Goal: Check status

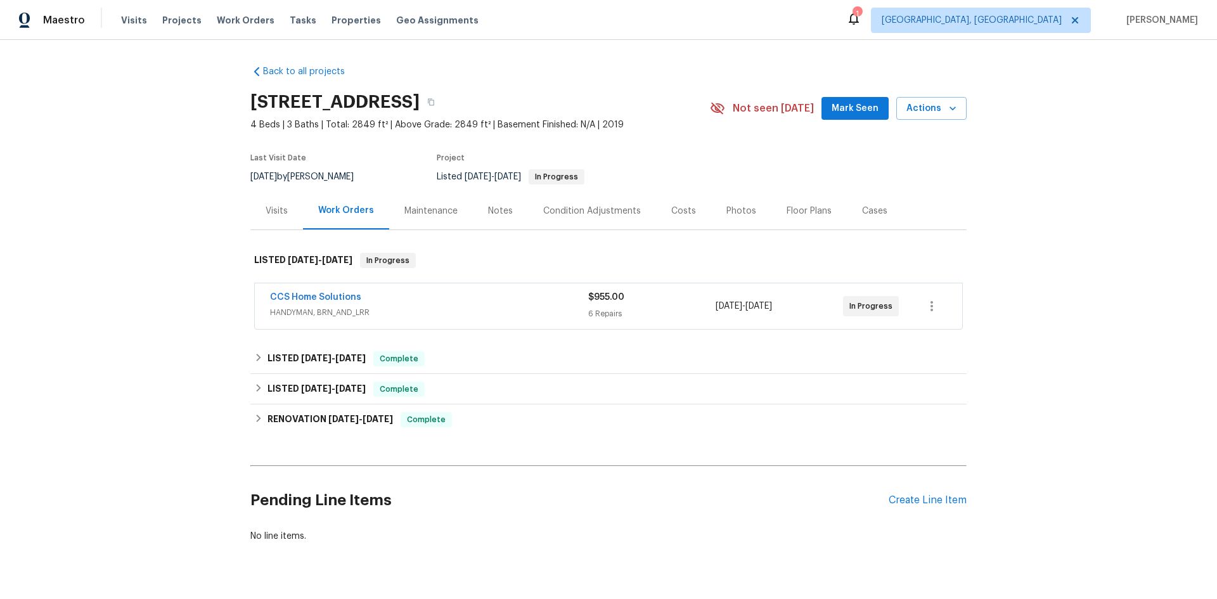
click at [868, 210] on div "Cases" at bounding box center [874, 211] width 25 height 13
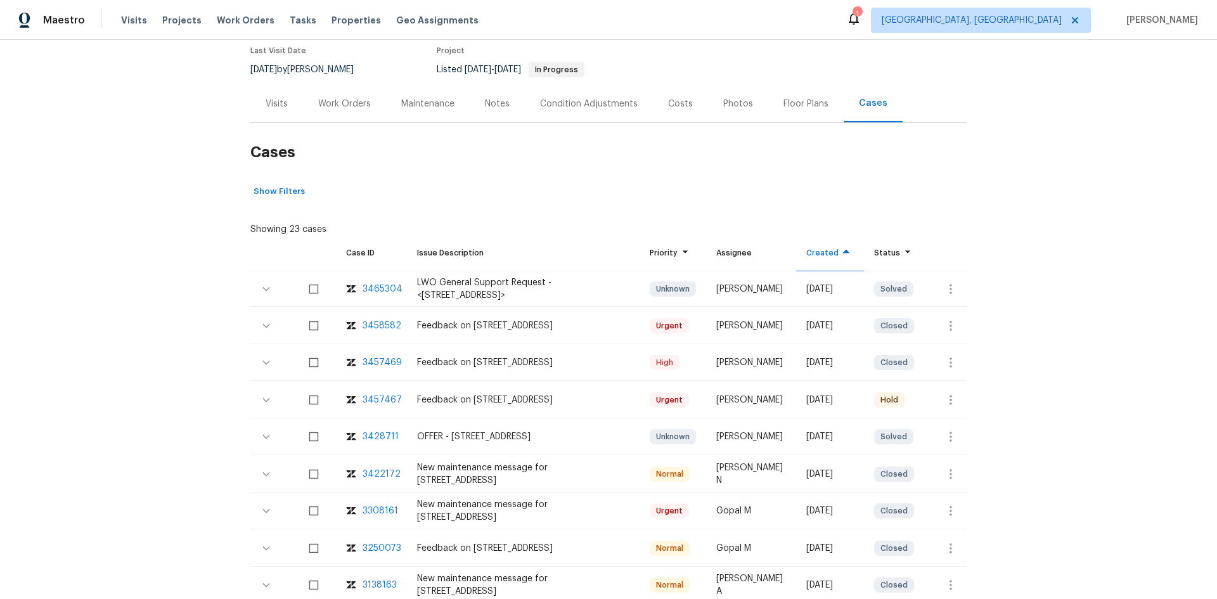
scroll to position [127, 0]
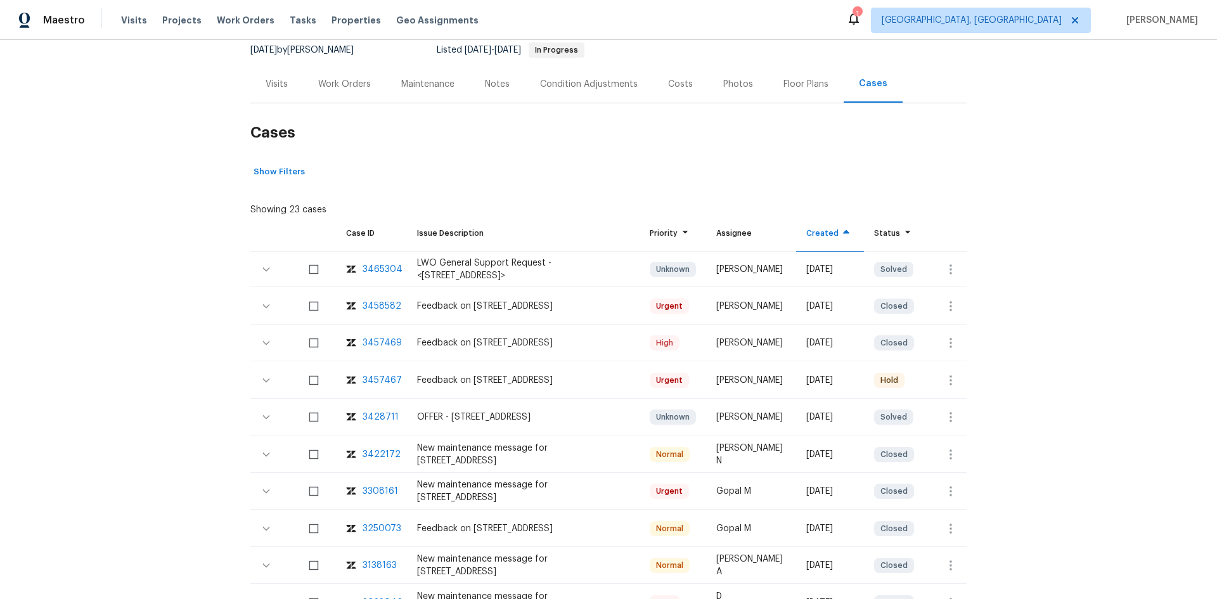
click at [372, 343] on div "3457469" at bounding box center [382, 343] width 39 height 13
click at [380, 304] on div "3458582" at bounding box center [382, 306] width 39 height 13
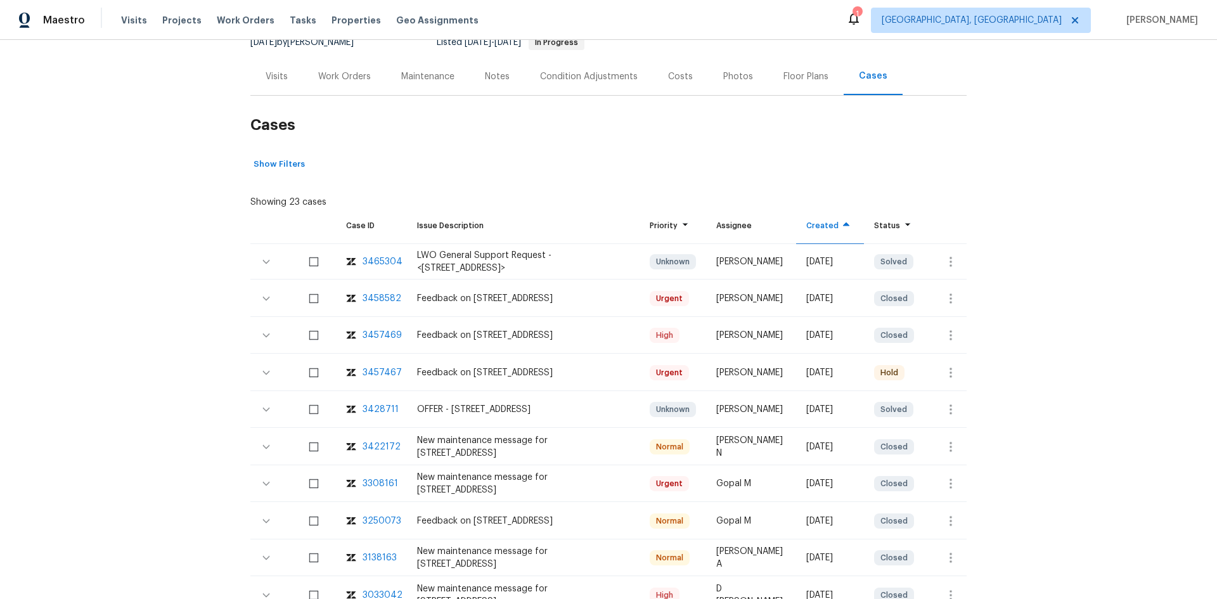
scroll to position [190, 0]
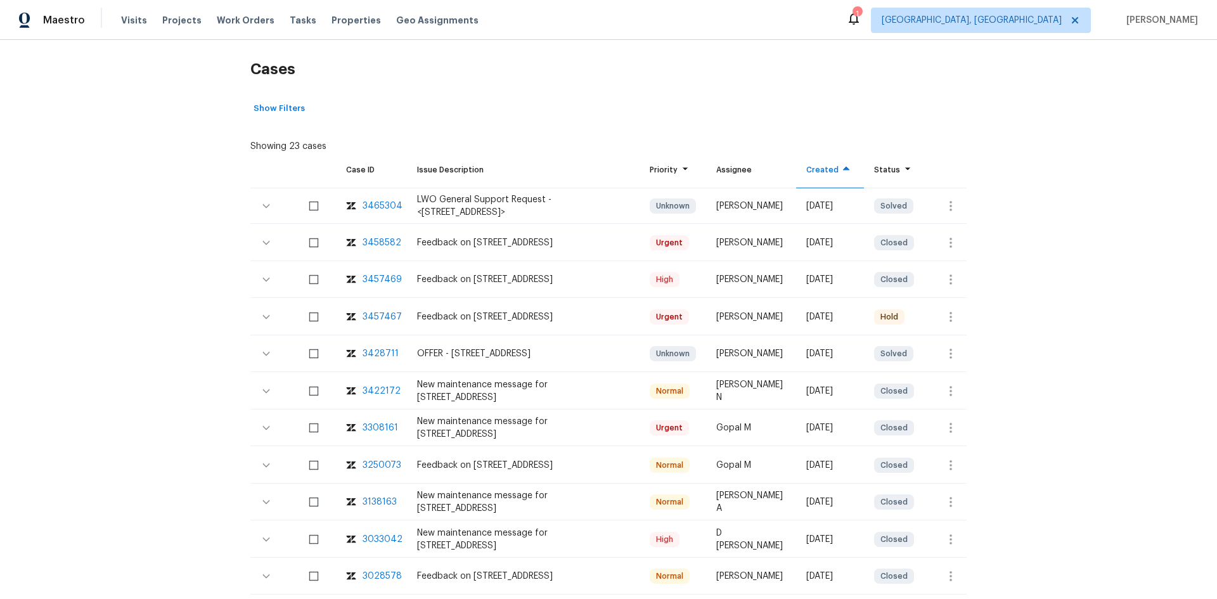
click at [375, 244] on div "3458582" at bounding box center [382, 243] width 39 height 13
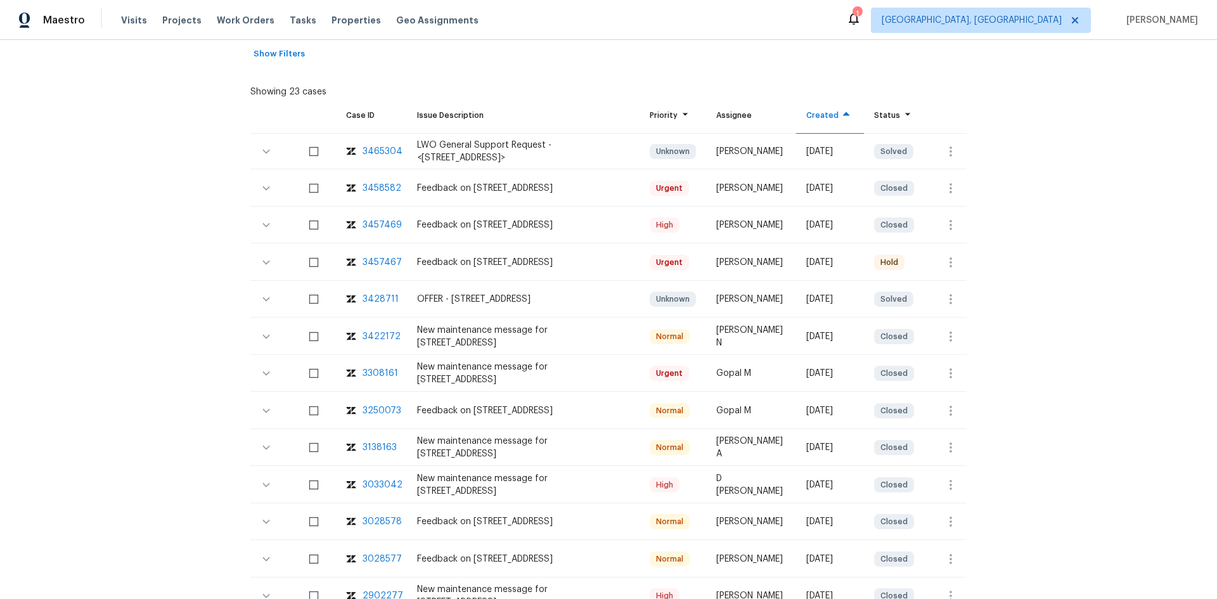
scroll to position [317, 0]
